Goal: Task Accomplishment & Management: Use online tool/utility

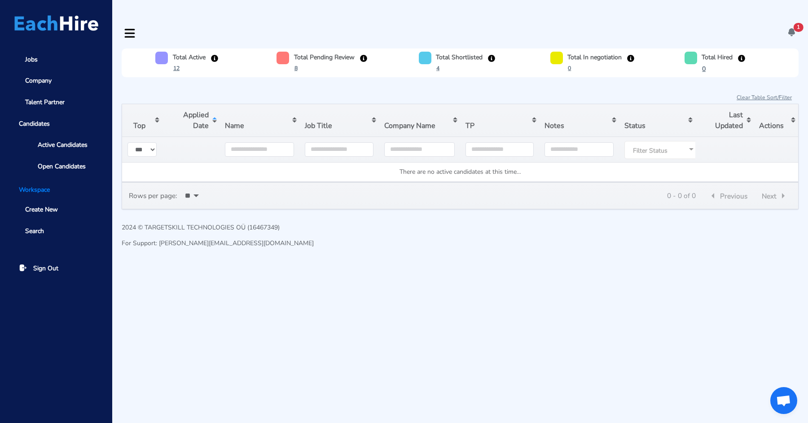
click at [798, 23] on span "1" at bounding box center [799, 27] width 10 height 9
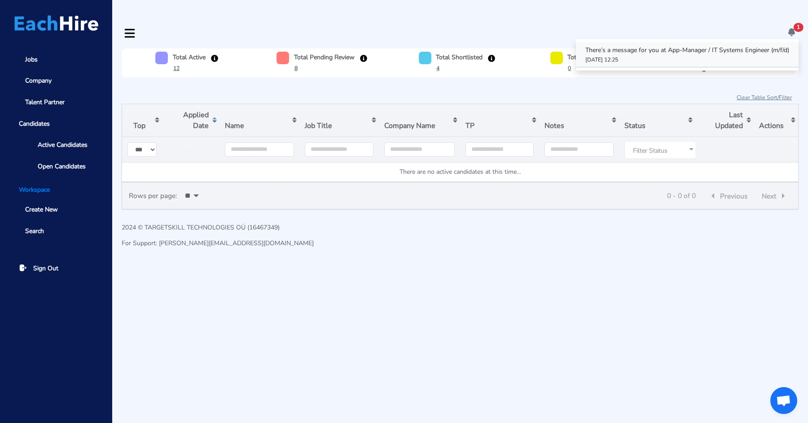
click at [722, 45] on p "There’s a message for you at App-Manager / IT Systems Engineer (m/f/d)" at bounding box center [687, 49] width 204 height 9
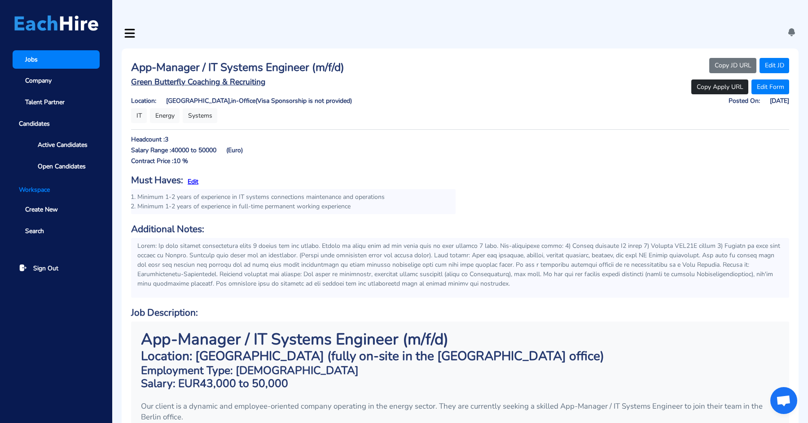
click at [42, 65] on link "Jobs" at bounding box center [56, 59] width 87 height 18
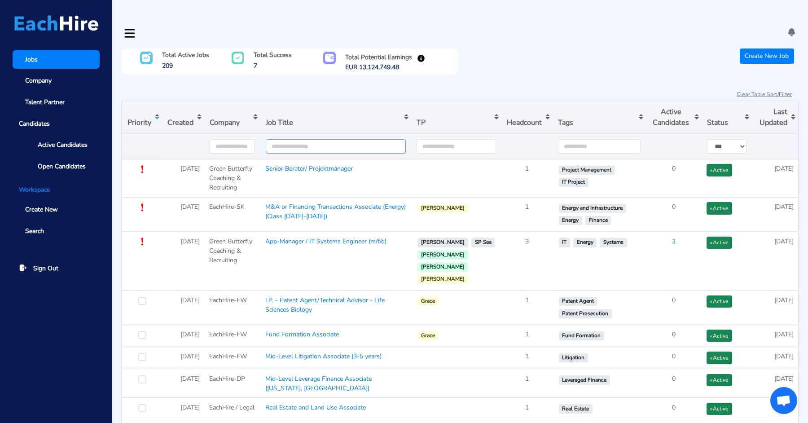
click at [314, 139] on input "text" at bounding box center [336, 146] width 140 height 14
type input "******"
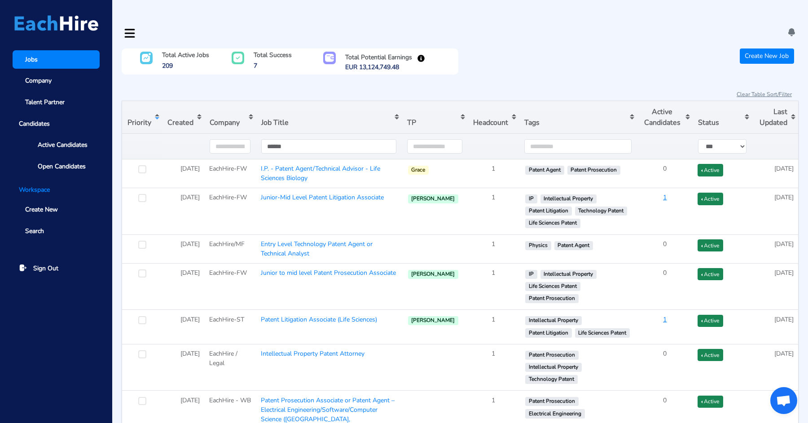
click at [330, 66] on div "Total Active Jobs 209 Total Success 7 Total Potential Earnings EUR 13,124,749.4…" at bounding box center [460, 68] width 677 height 40
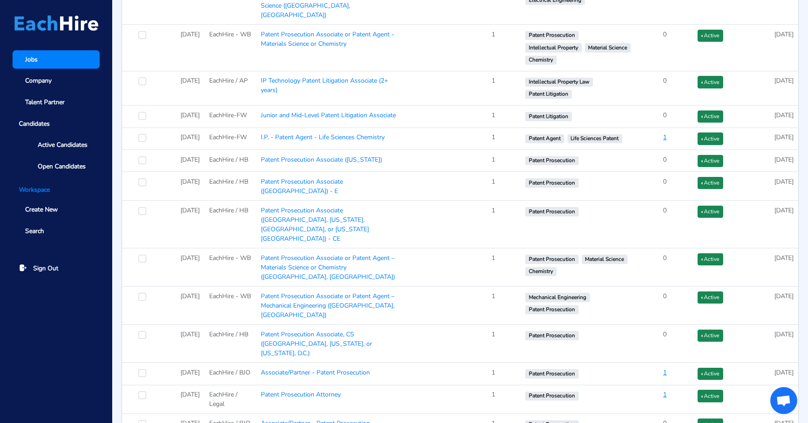
scroll to position [416, 0]
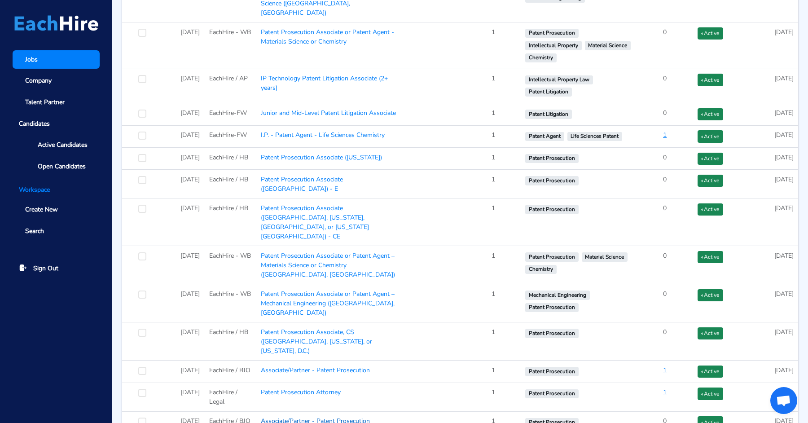
click at [328, 417] on link "Associate/Partner - Patent Prosecution" at bounding box center [315, 421] width 109 height 9
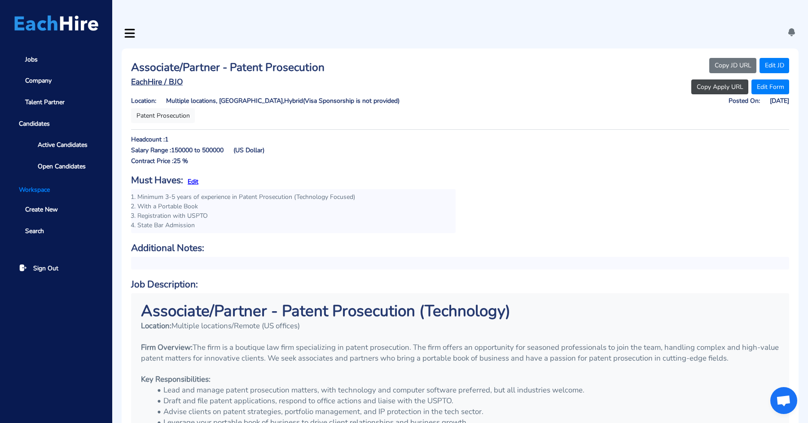
click at [709, 79] on button "Copy Apply URL" at bounding box center [719, 86] width 57 height 15
click at [59, 61] on link "Jobs" at bounding box center [56, 59] width 87 height 18
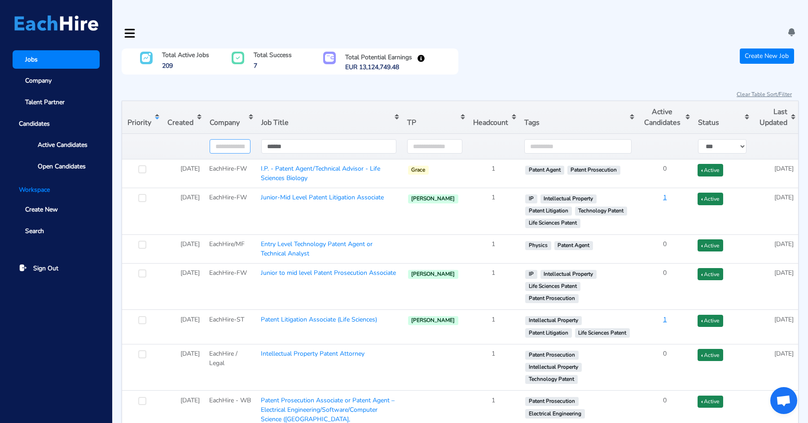
click at [239, 139] on input "text" at bounding box center [230, 146] width 41 height 14
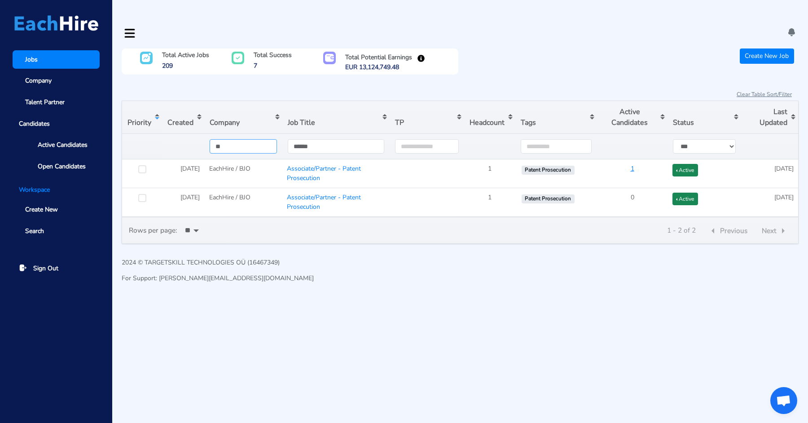
type input "**"
click at [367, 297] on html "Jobs Company Talent Partner Candidates Active Candidates Open Candidates Worksp…" at bounding box center [404, 149] width 808 height 299
click at [326, 164] on link "Associate/Partner - Patent Prosecution" at bounding box center [324, 173] width 74 height 18
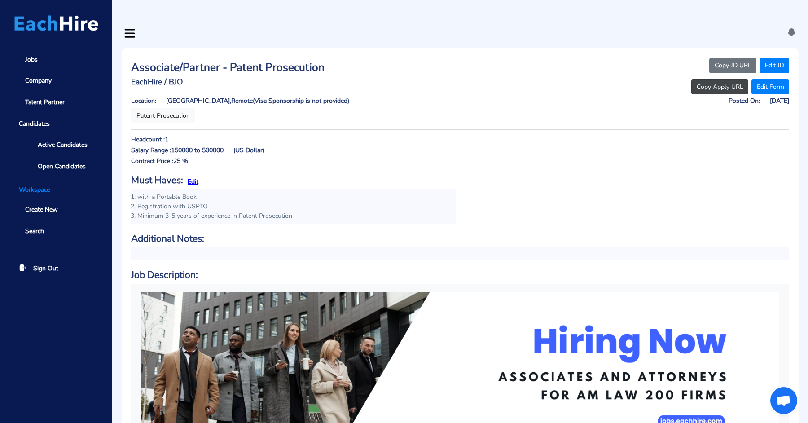
click at [711, 79] on button "Copy Apply URL" at bounding box center [719, 86] width 57 height 15
click at [707, 79] on button "Copy Apply URL" at bounding box center [719, 86] width 57 height 15
click at [701, 79] on button "Copy Apply URL" at bounding box center [719, 86] width 57 height 15
click at [711, 79] on button "Copy Apply URL" at bounding box center [719, 86] width 57 height 15
click at [48, 145] on span "Active Candidates" at bounding box center [63, 144] width 50 height 9
